Goal: Find specific page/section: Find specific page/section

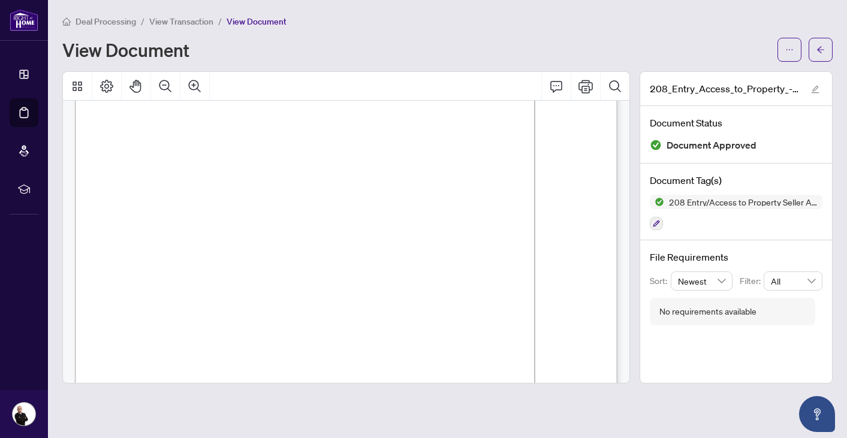
scroll to position [70, 0]
drag, startPoint x: 398, startPoint y: 222, endPoint x: 378, endPoint y: 219, distance: 20.5
click at [378, 219] on span "Showings, Home Inspection, Appraisal, Final Walkthrough" at bounding box center [258, 223] width 265 height 8
click at [391, 219] on span "Showings, Home Inspection, Appraisal, Final Walkthrough" at bounding box center [258, 223] width 265 height 8
drag, startPoint x: 397, startPoint y: 219, endPoint x: 127, endPoint y: 222, distance: 269.6
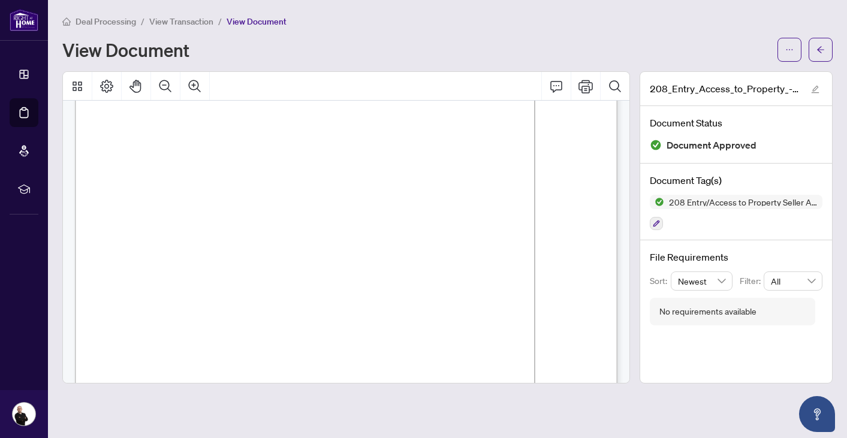
click at [127, 222] on span "Showings, Home Inspection, Appraisal, Final Walkthrough" at bounding box center [258, 223] width 265 height 8
drag, startPoint x: 418, startPoint y: 243, endPoint x: 196, endPoint y: 244, distance: 222.3
click at [196, 244] on span "By Appointment via Broker Bay Showing System" at bounding box center [301, 247] width 212 height 8
drag, startPoint x: 424, startPoint y: 269, endPoint x: 318, endPoint y: 272, distance: 106.1
click at [318, 272] on span "Cooperating Brokerage" at bounding box center [368, 271] width 101 height 8
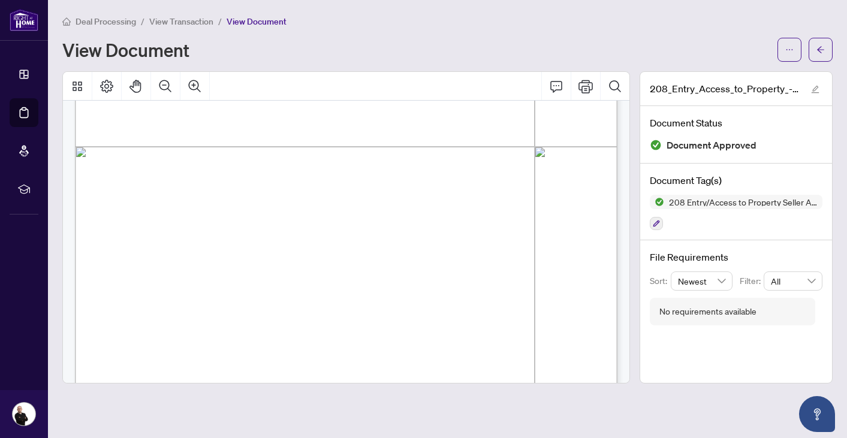
scroll to position [443, 0]
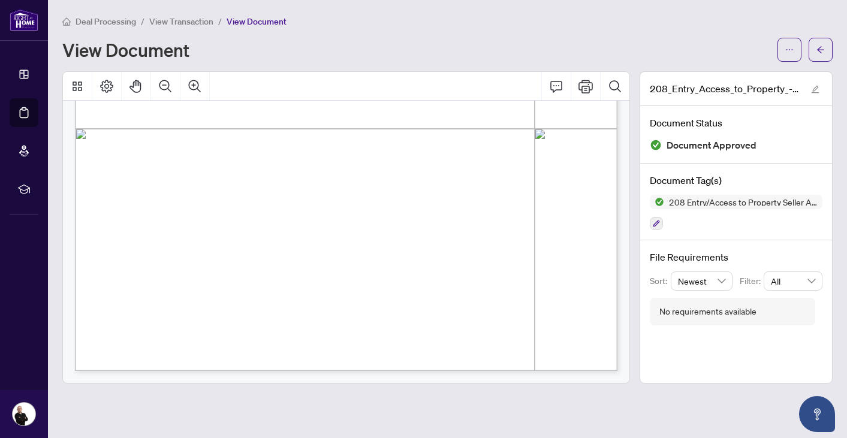
click at [199, 24] on span "View Transaction" at bounding box center [181, 21] width 64 height 11
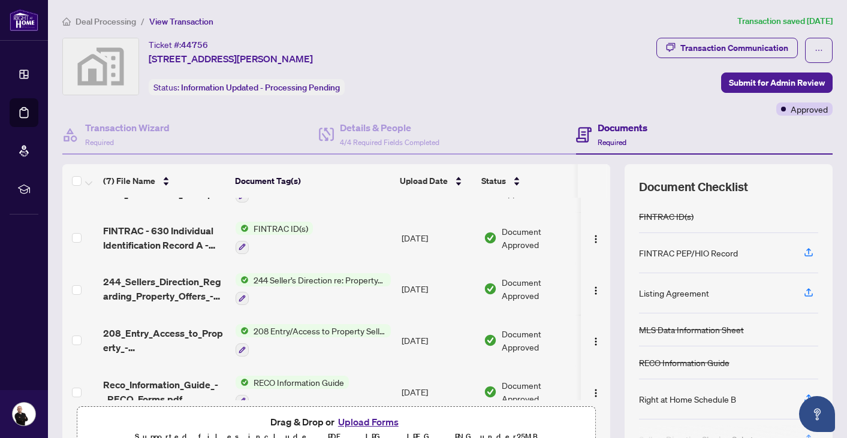
scroll to position [31, 0]
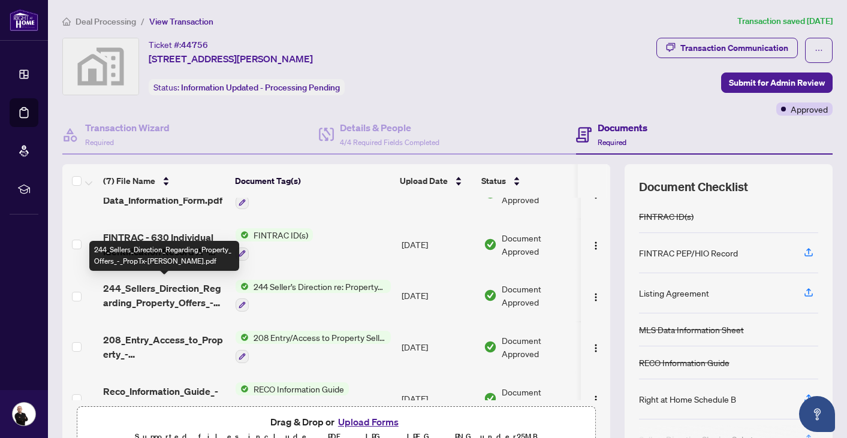
click at [178, 300] on span "244_Sellers_Direction_Regarding_Property_Offers_-_PropTx-[PERSON_NAME].pdf" at bounding box center [164, 295] width 123 height 29
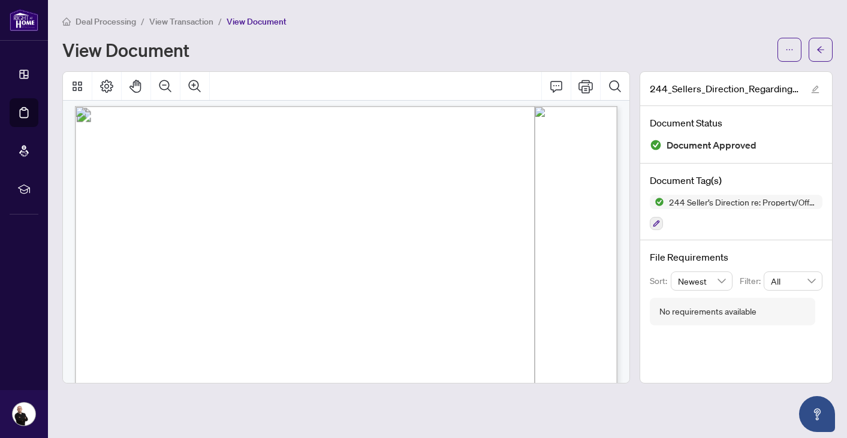
scroll to position [10, 0]
